Goal: Check status: Check status

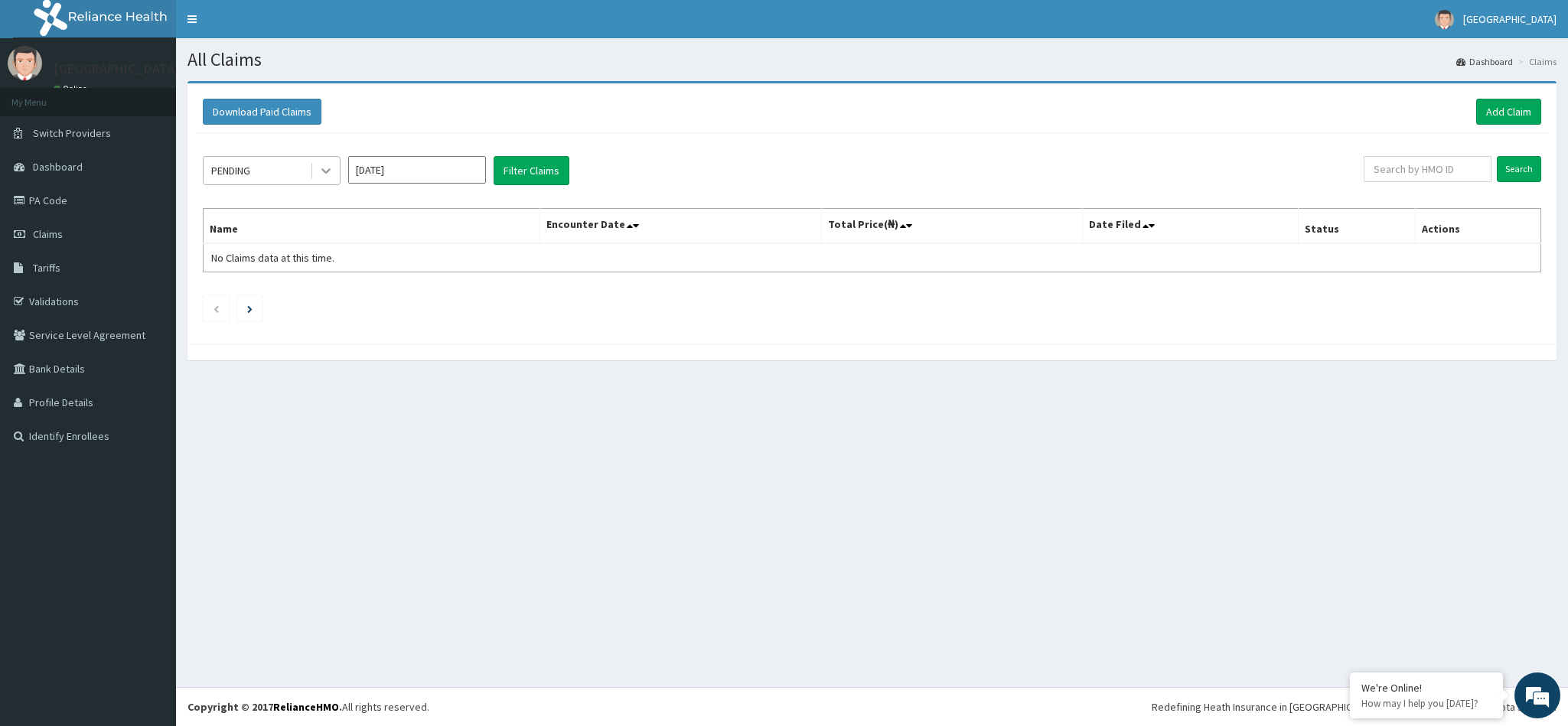
click at [320, 173] on icon at bounding box center [326, 171] width 16 height 16
click at [414, 172] on input "[DATE]" at bounding box center [417, 169] width 138 height 27
click at [414, 283] on div "Jul Aug Sep" at bounding box center [417, 298] width 136 height 31
click at [411, 296] on div "Aug" at bounding box center [417, 298] width 31 height 28
type input "[DATE]"
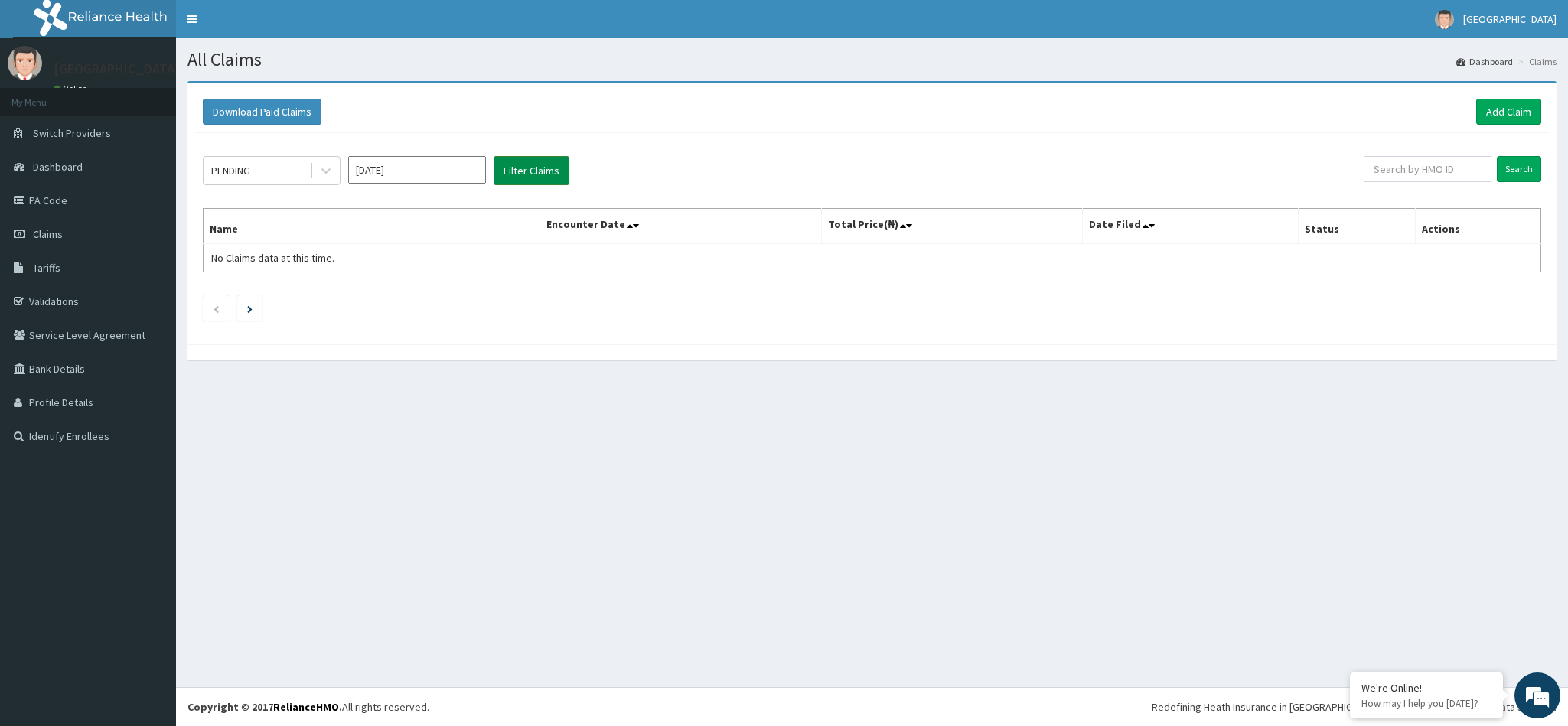
click at [542, 168] on button "Filter Claims" at bounding box center [531, 170] width 76 height 29
click at [333, 171] on icon at bounding box center [326, 171] width 16 height 16
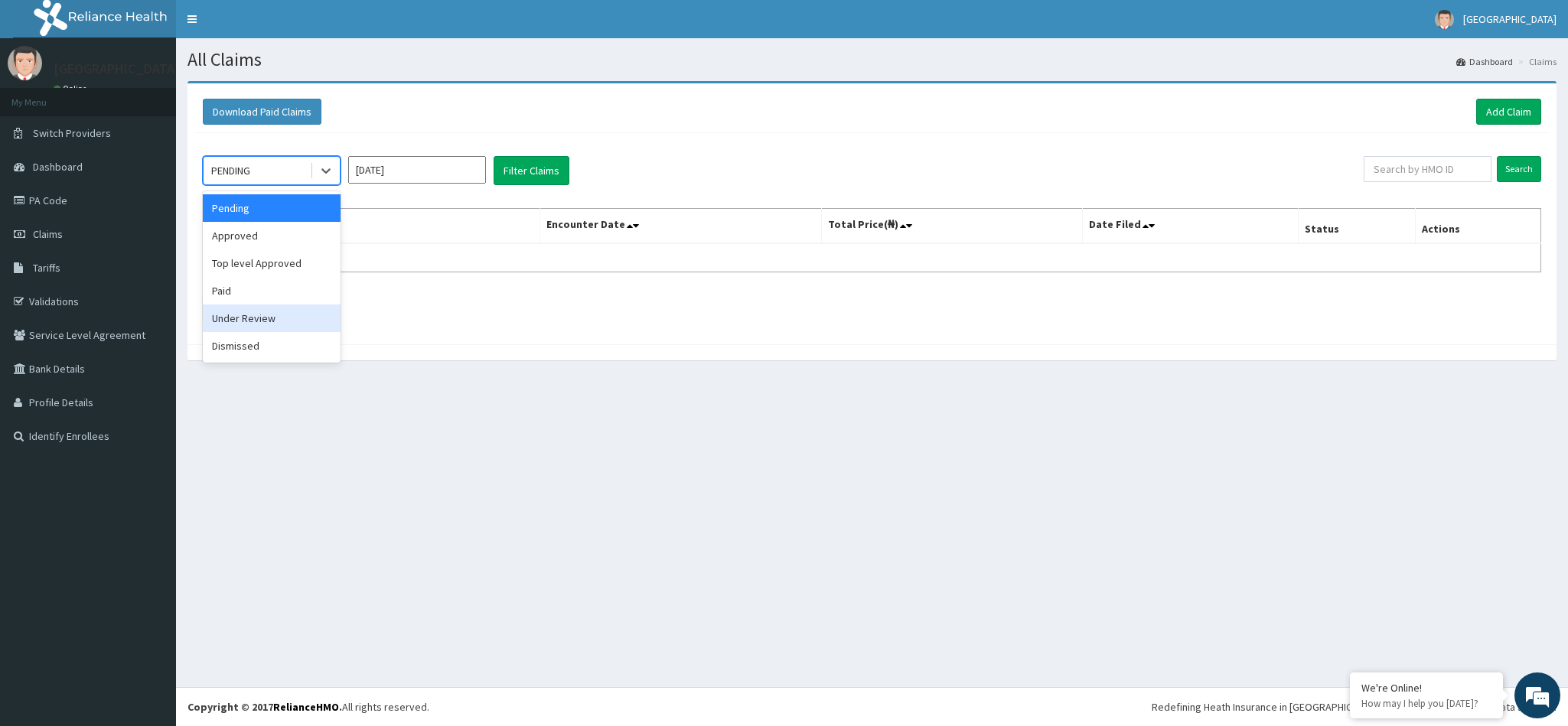
click at [260, 313] on div "Under Review" at bounding box center [272, 318] width 138 height 27
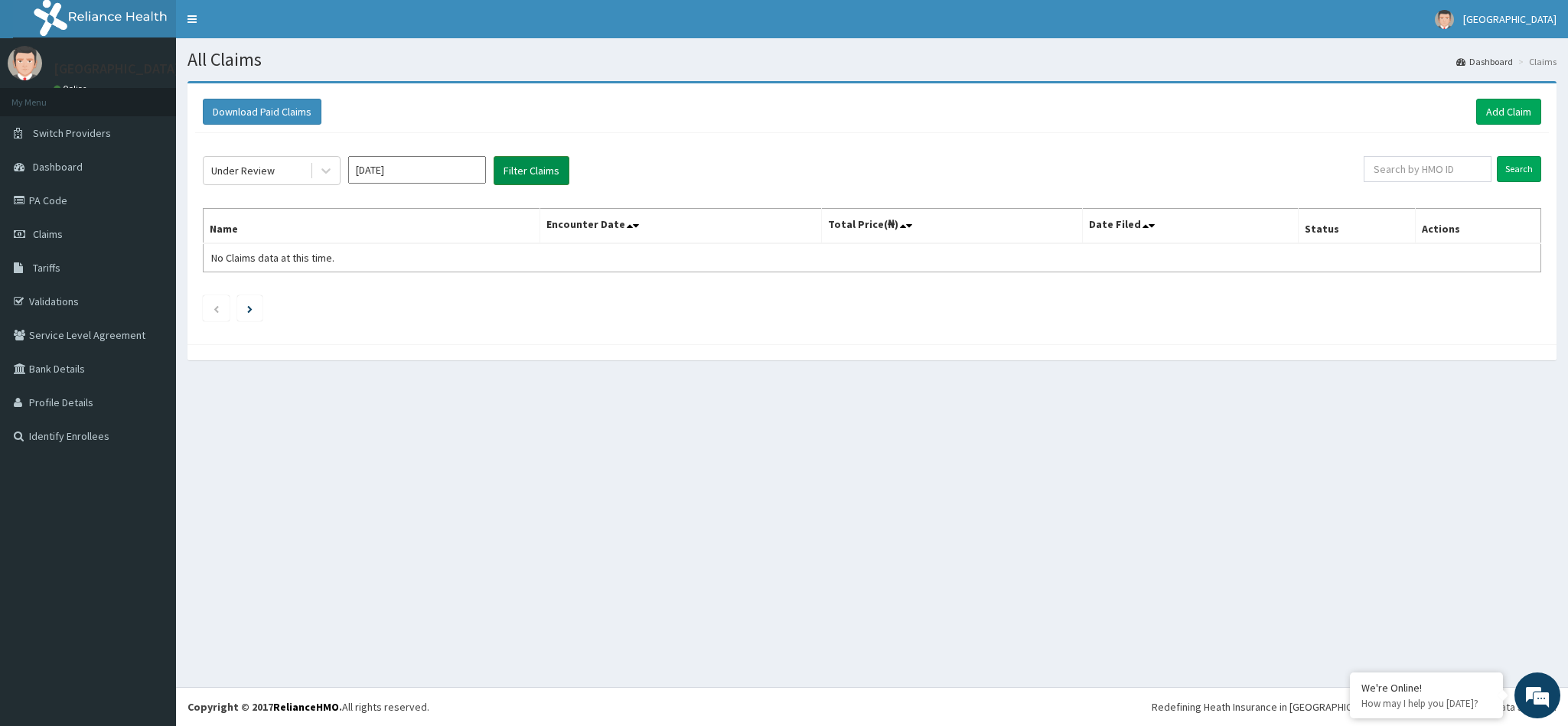
click at [535, 168] on button "Filter Claims" at bounding box center [531, 170] width 76 height 29
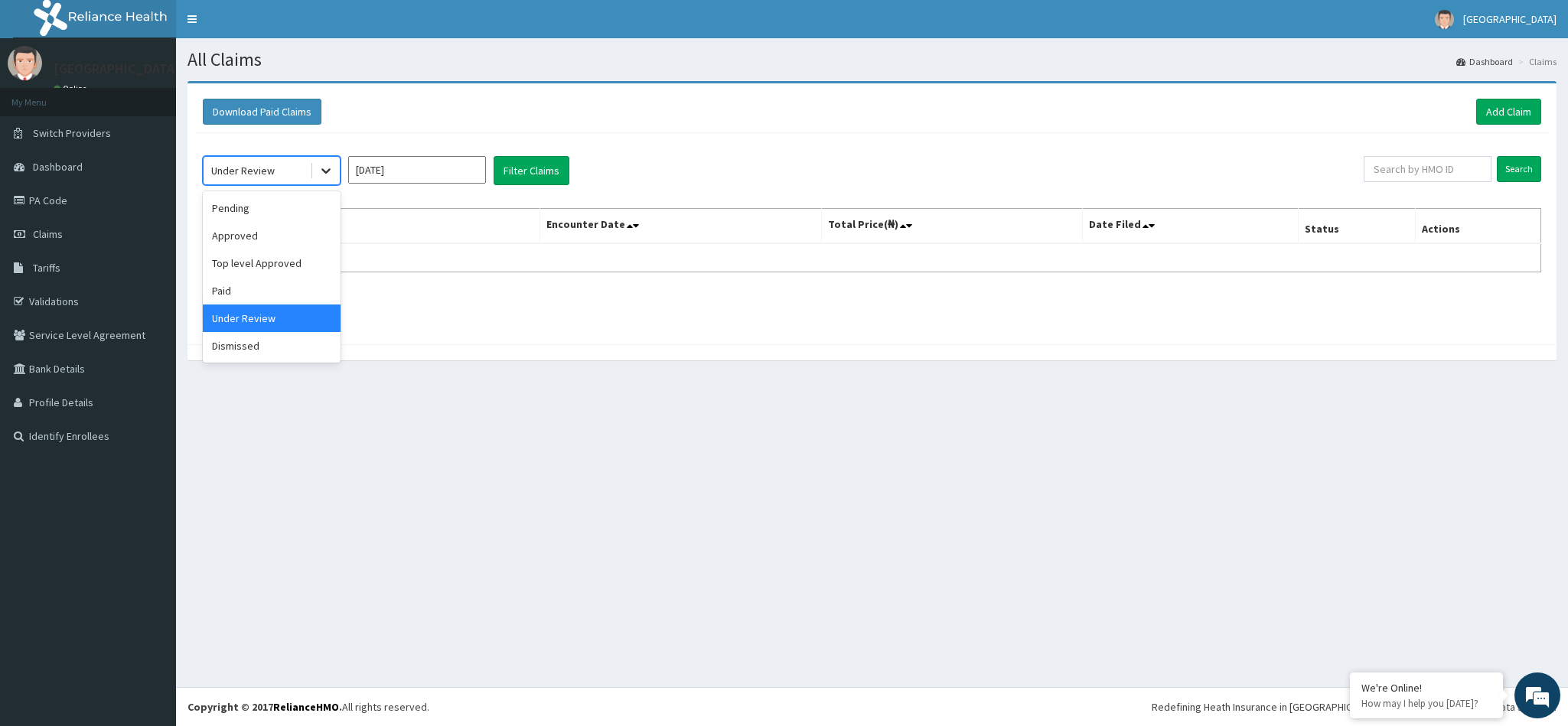
click at [316, 175] on div at bounding box center [326, 170] width 27 height 27
click at [249, 340] on div "Dismissed" at bounding box center [272, 345] width 138 height 27
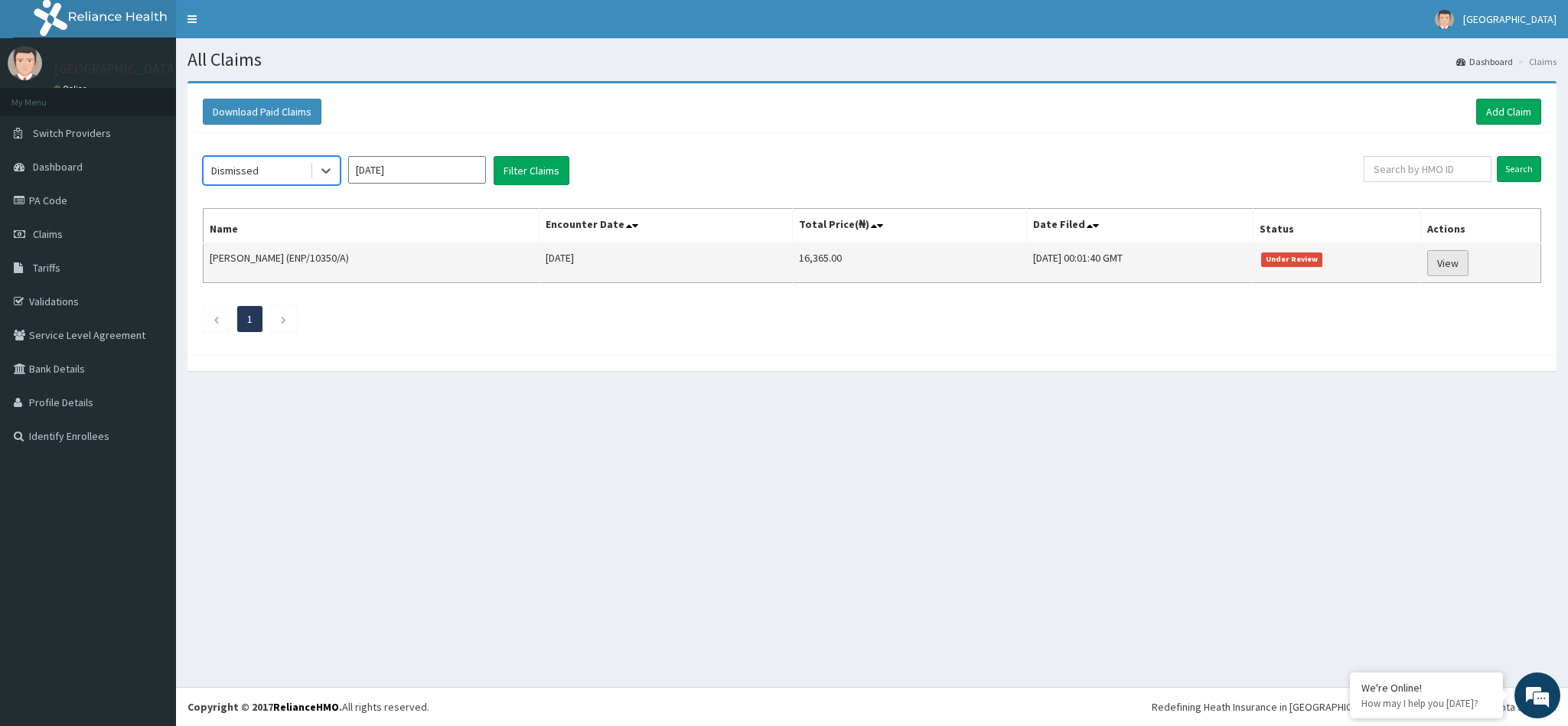
click at [1456, 253] on link "View" at bounding box center [1447, 262] width 42 height 26
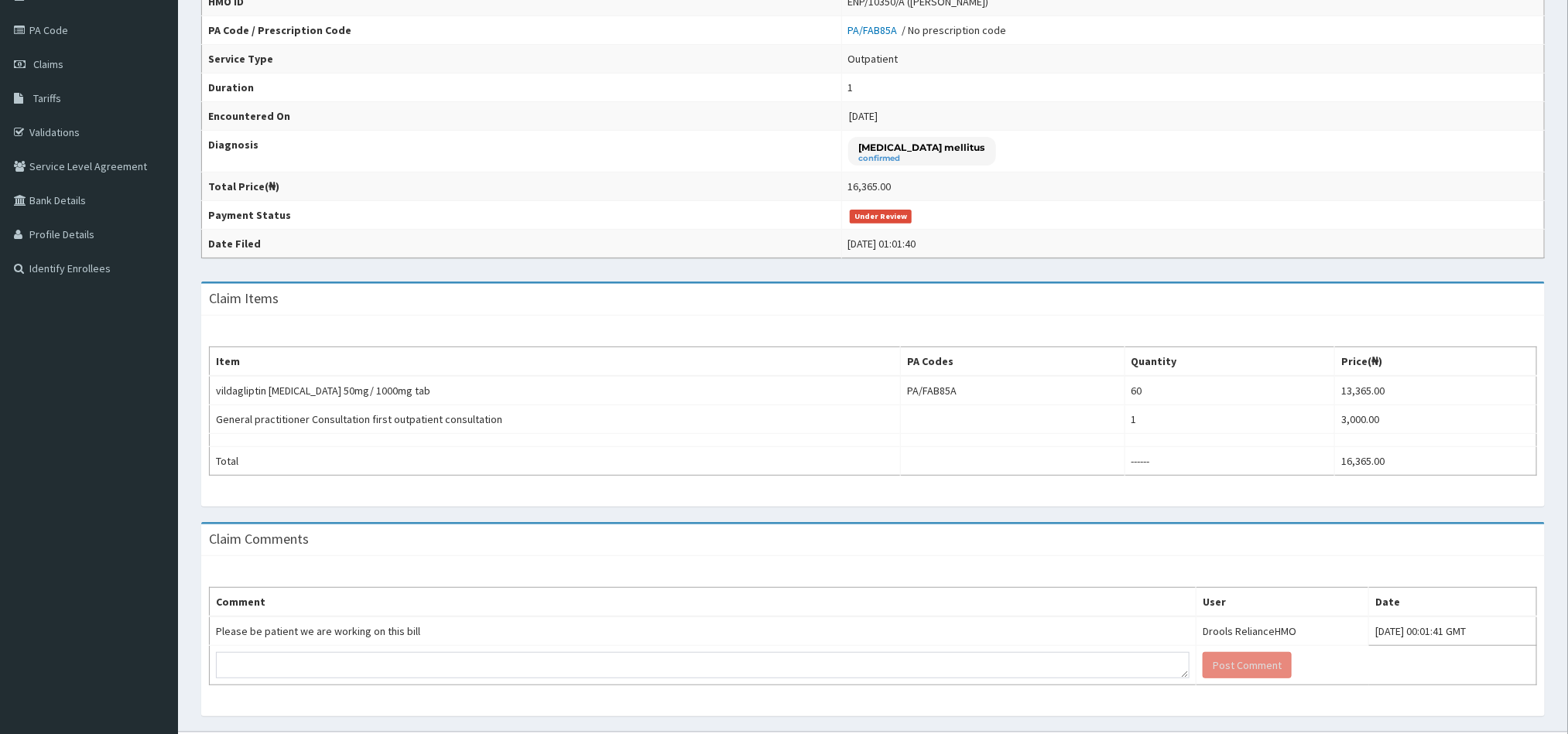
scroll to position [220, 0]
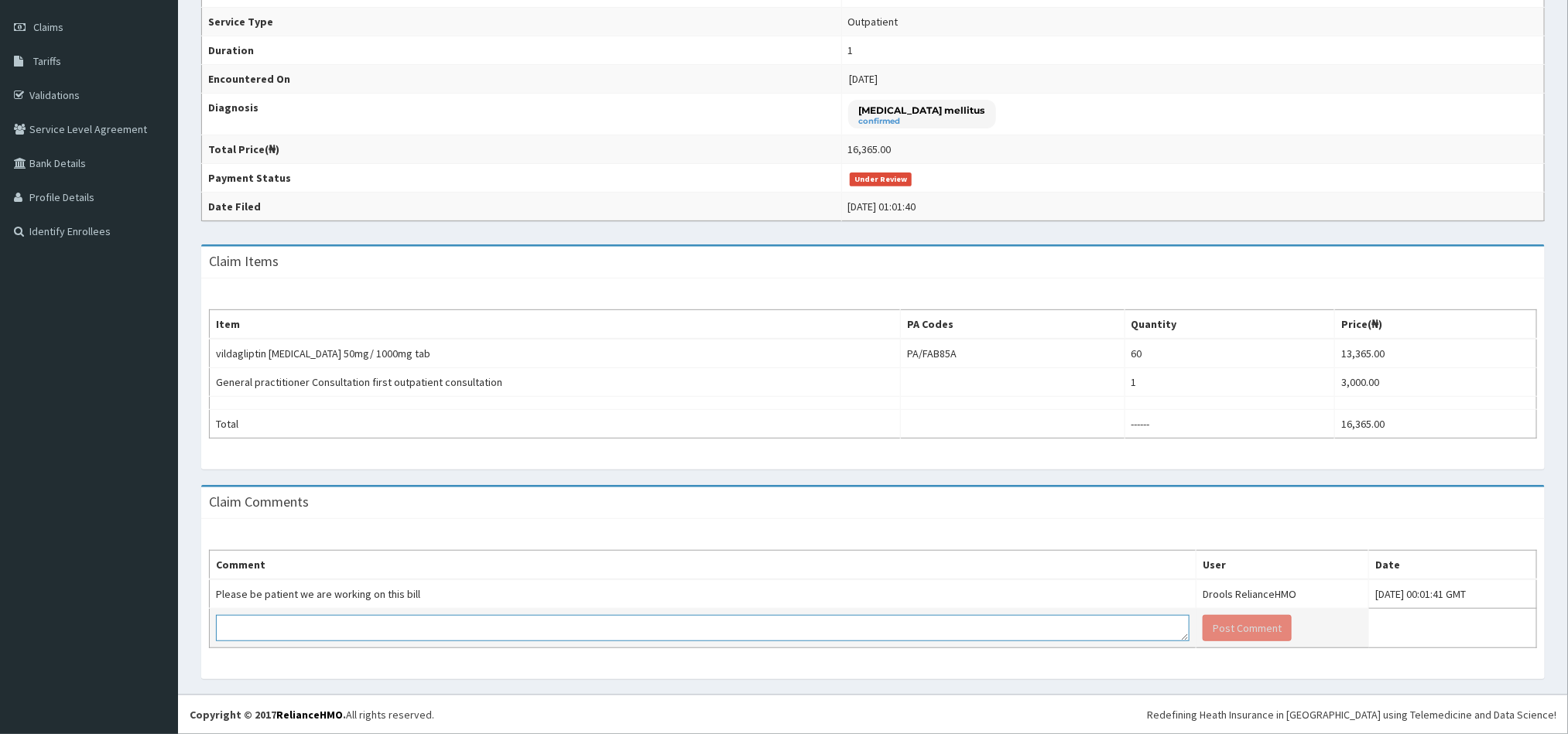
click at [1027, 627] on textarea at bounding box center [703, 628] width 974 height 26
type textarea "a"
type textarea "Alright"
click at [1203, 629] on button "Post Comment" at bounding box center [1247, 628] width 89 height 26
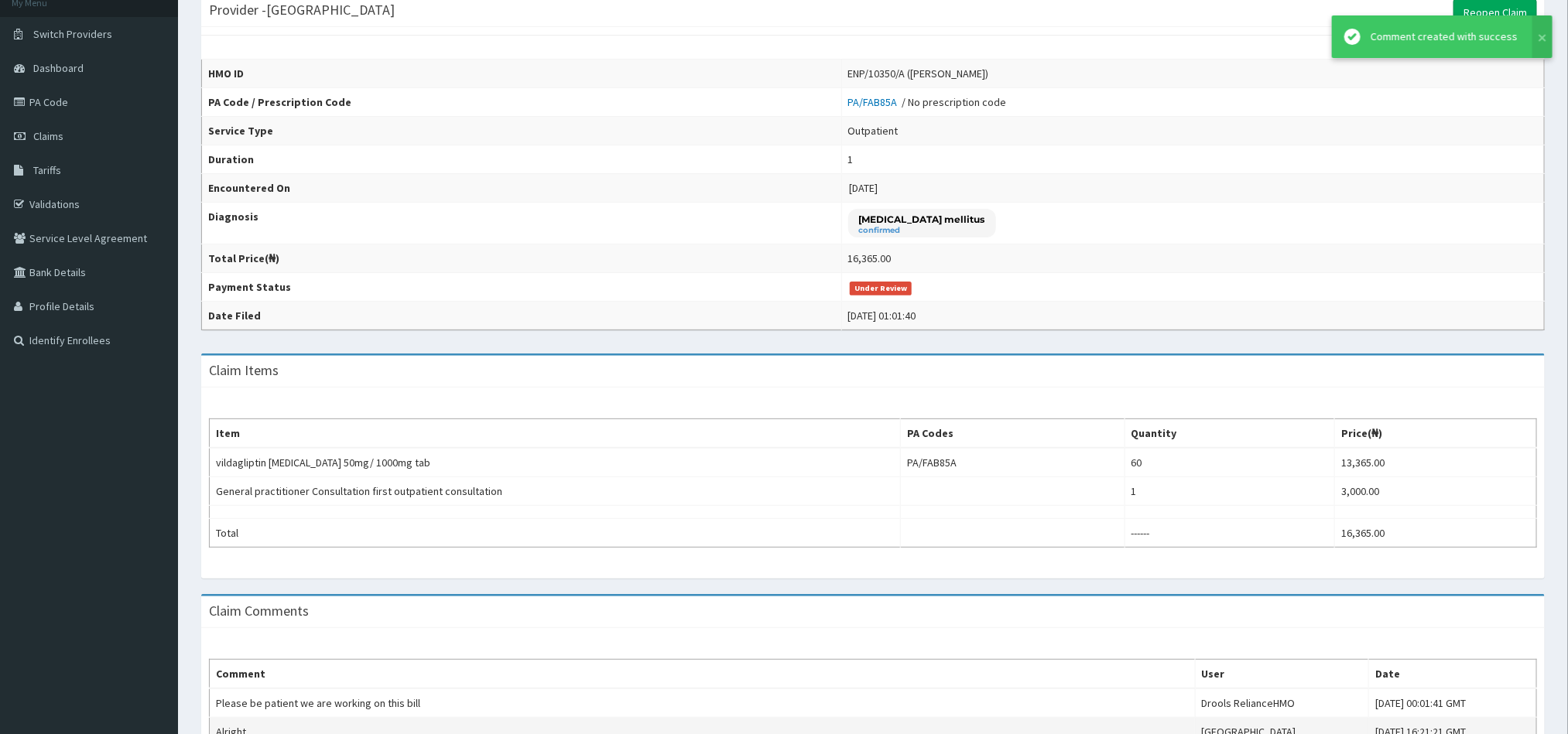
scroll to position [0, 0]
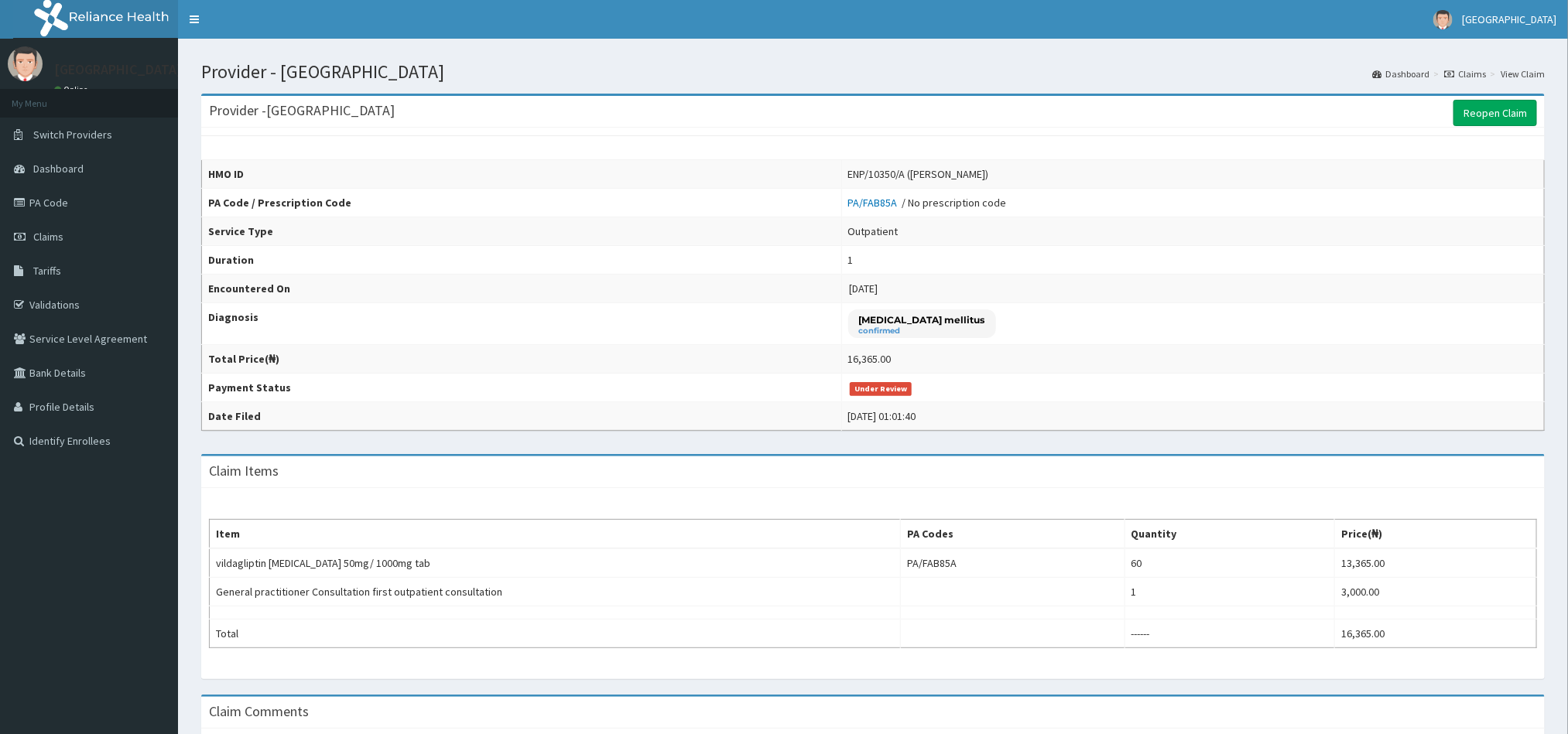
click at [1475, 79] on link "Claims" at bounding box center [1465, 74] width 42 height 13
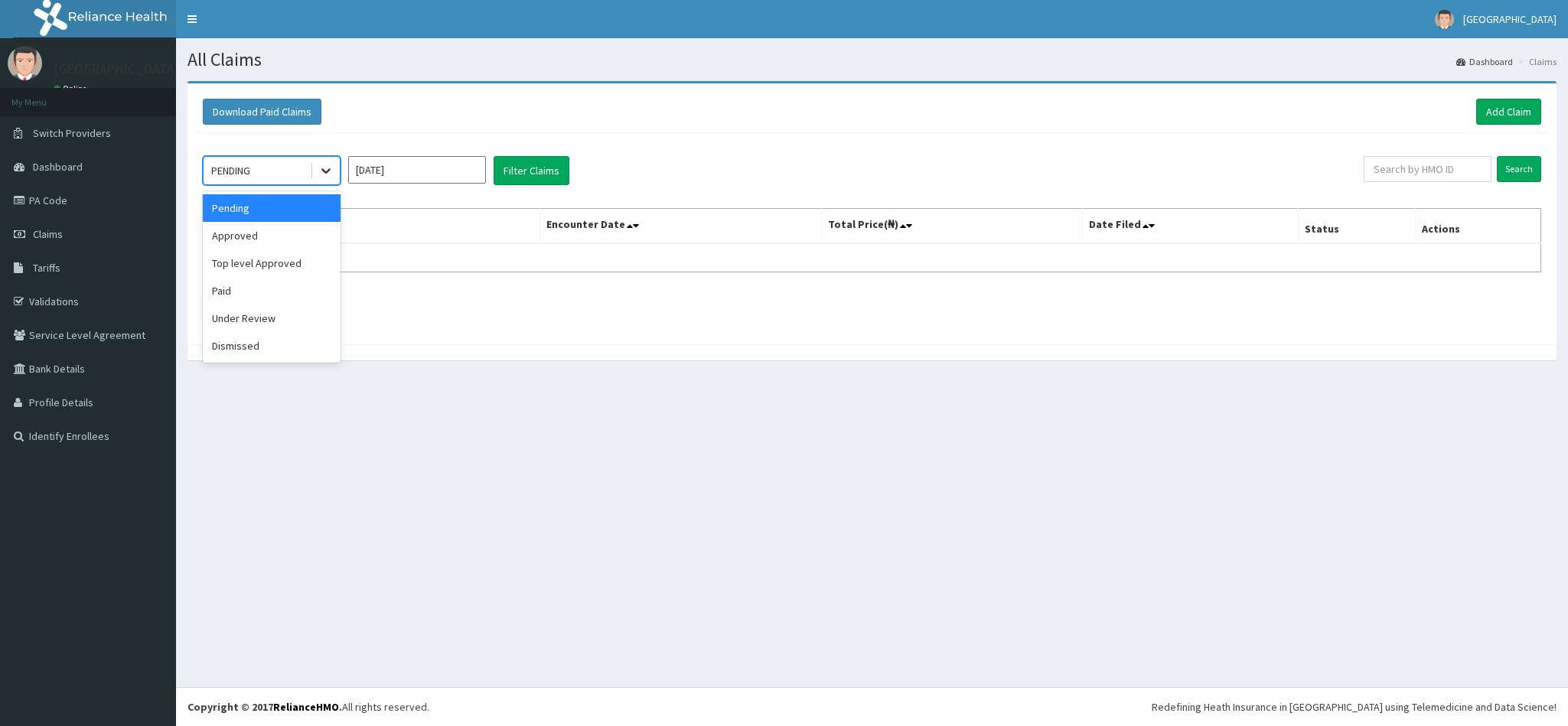
click at [321, 177] on icon at bounding box center [326, 171] width 16 height 16
click at [237, 327] on div "Under Review" at bounding box center [272, 318] width 138 height 27
click at [429, 171] on input "[DATE]" at bounding box center [417, 169] width 138 height 27
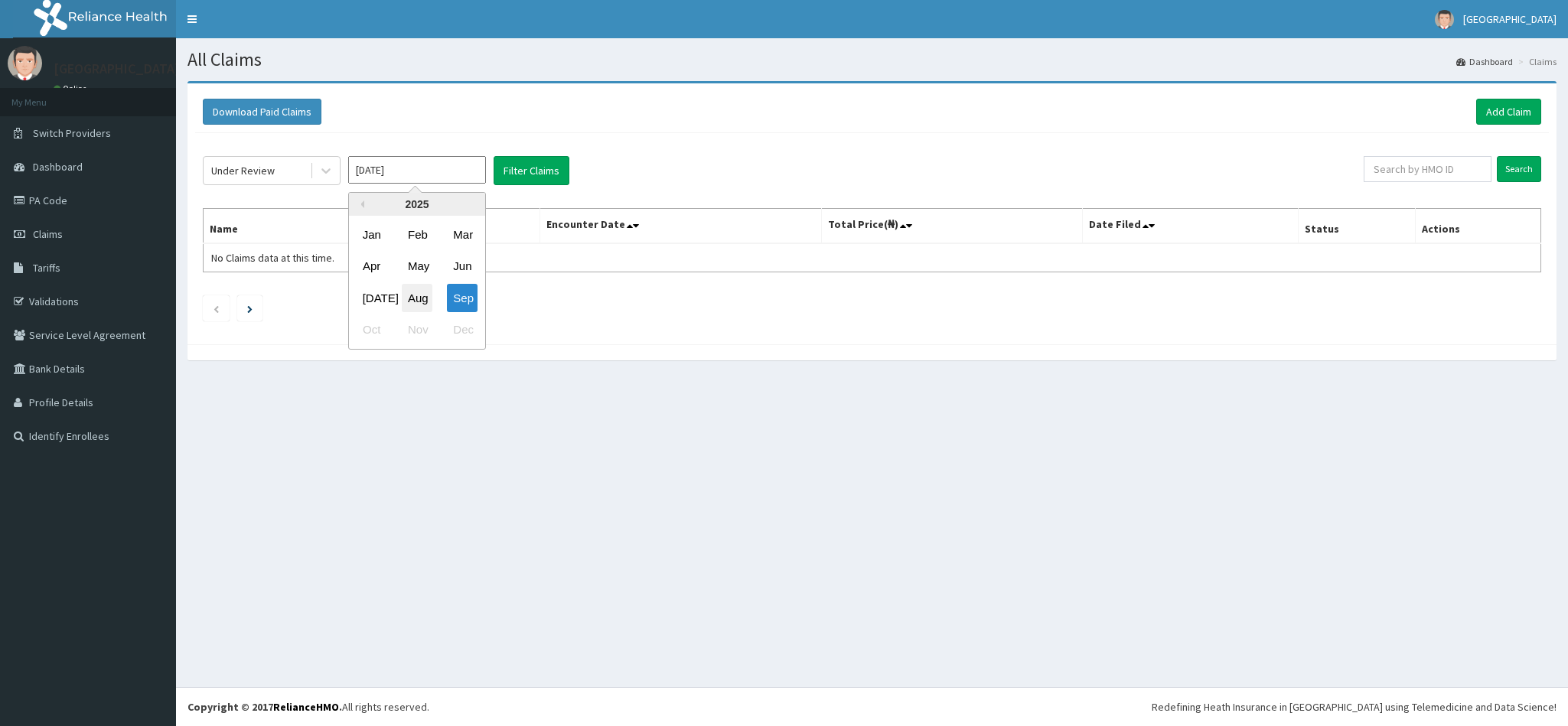
click at [415, 291] on div "Aug" at bounding box center [417, 298] width 31 height 28
click at [381, 170] on input "[DATE]" at bounding box center [417, 169] width 138 height 27
click at [373, 305] on div "[DATE]" at bounding box center [371, 298] width 31 height 28
type input "[DATE]"
click at [515, 185] on button "Filter Claims" at bounding box center [531, 170] width 76 height 29
